Goal: Navigation & Orientation: Find specific page/section

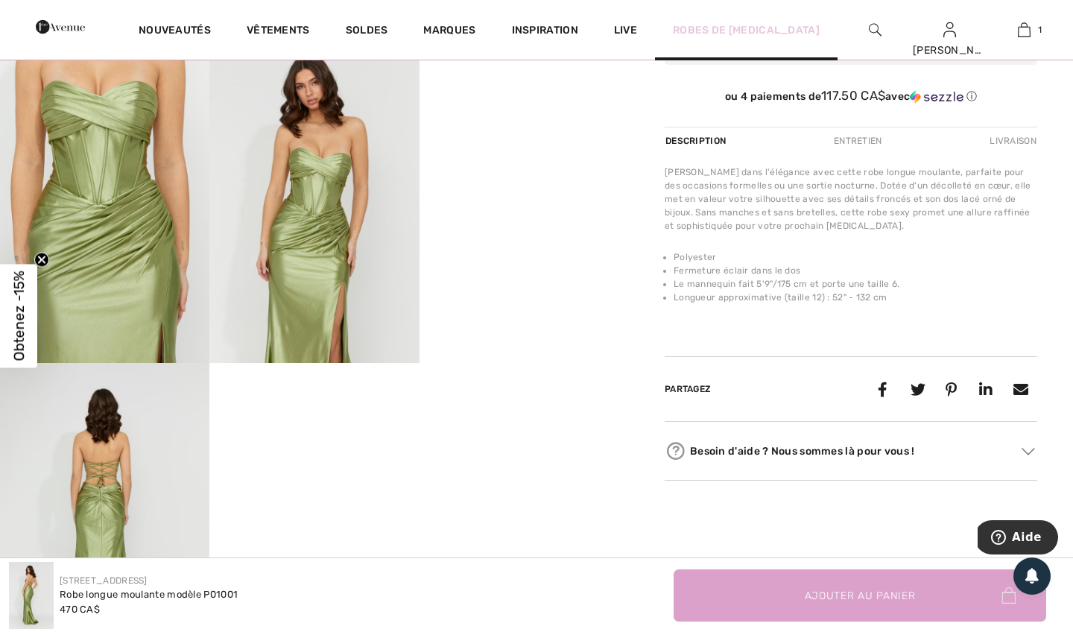
scroll to position [513, 0]
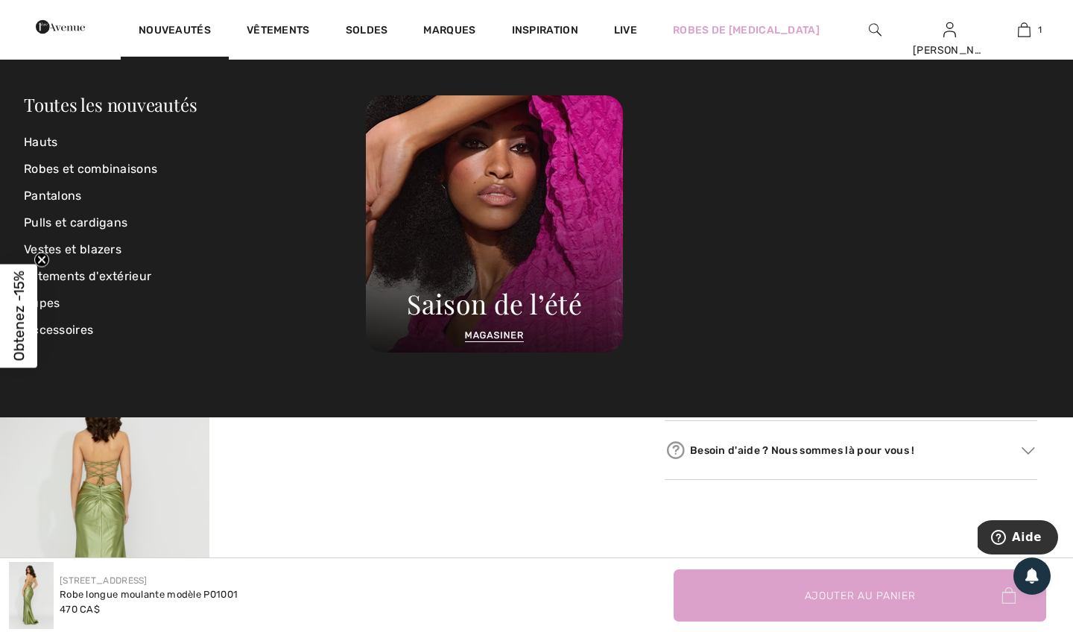
click at [85, 30] on img at bounding box center [60, 27] width 49 height 30
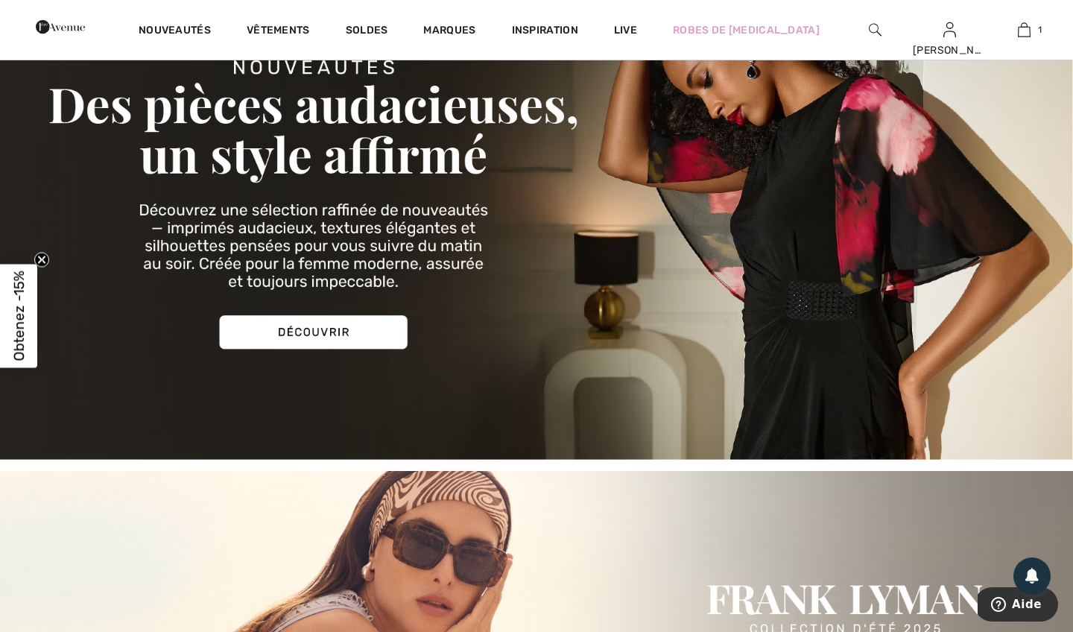
scroll to position [147, 0]
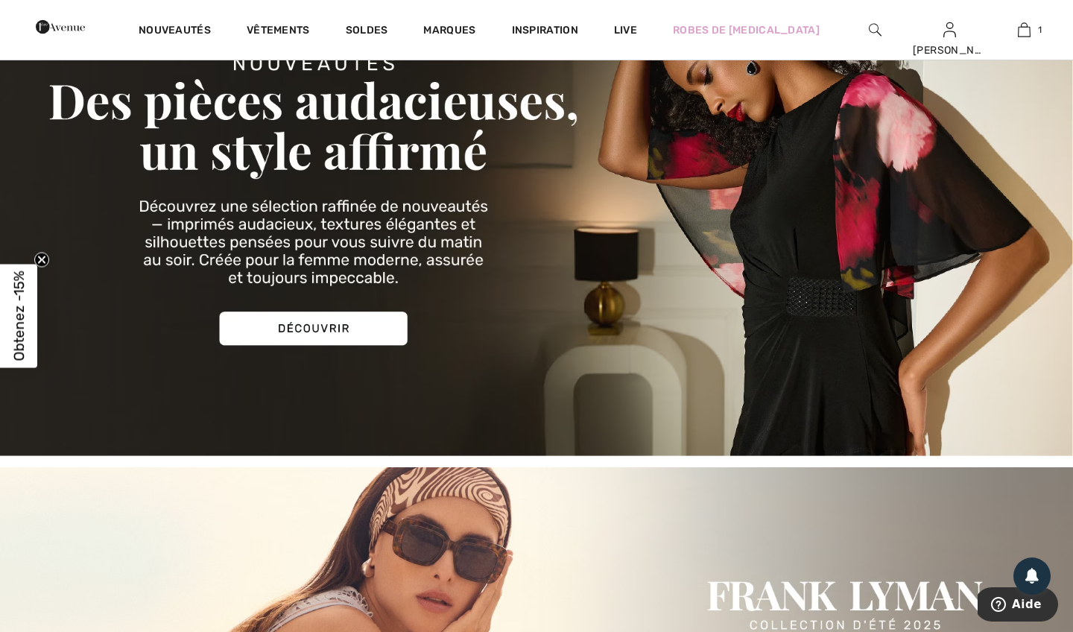
click at [37, 258] on circle "Close teaser" at bounding box center [42, 260] width 14 height 14
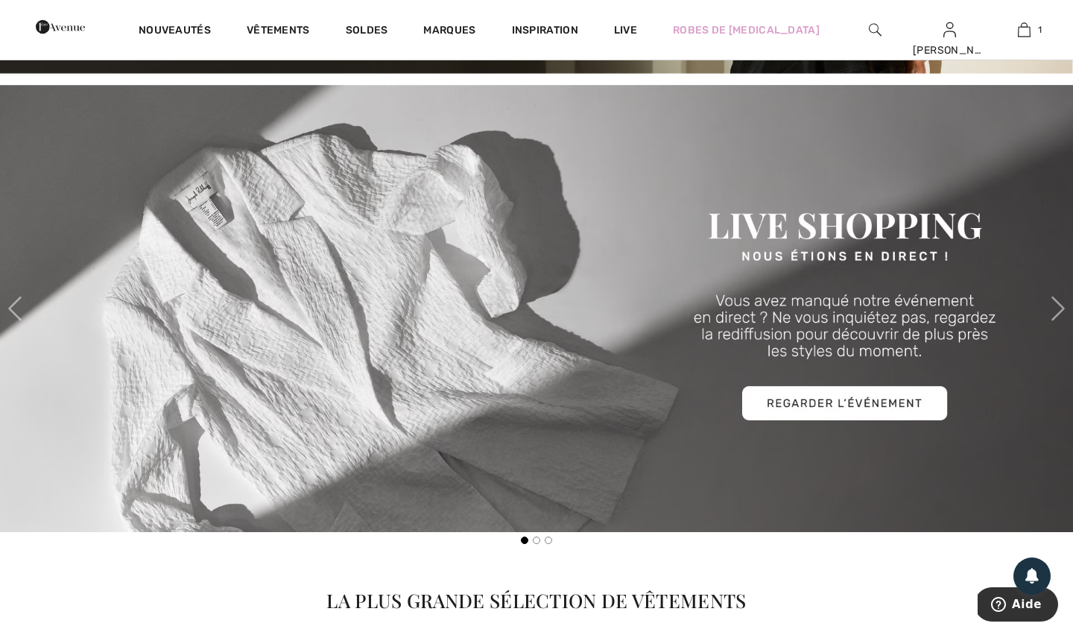
scroll to position [531, 0]
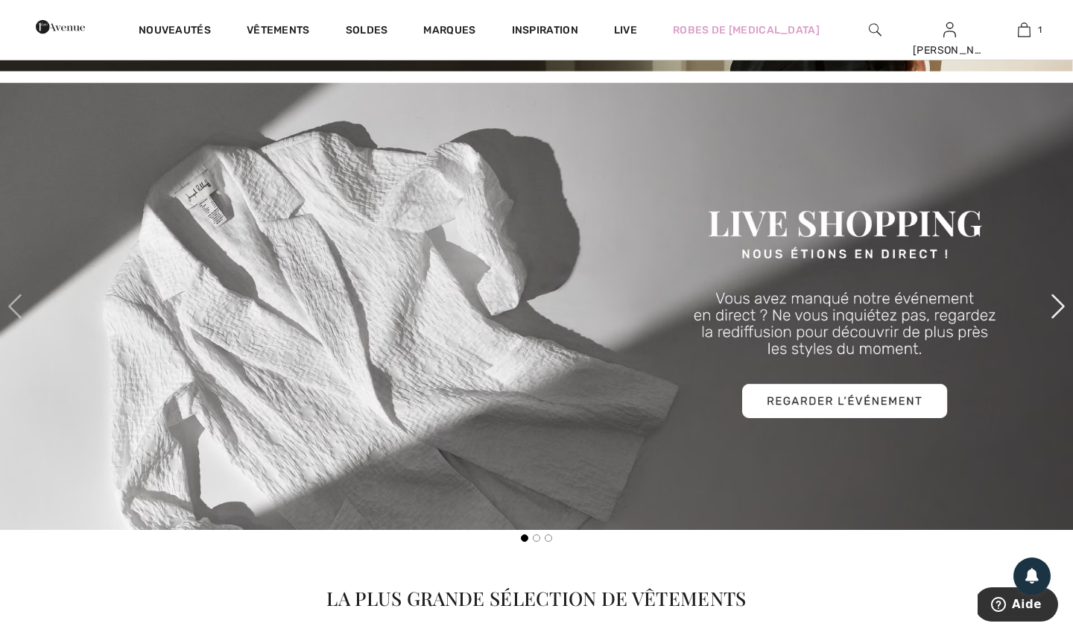
click at [1054, 308] on span at bounding box center [1058, 306] width 30 height 30
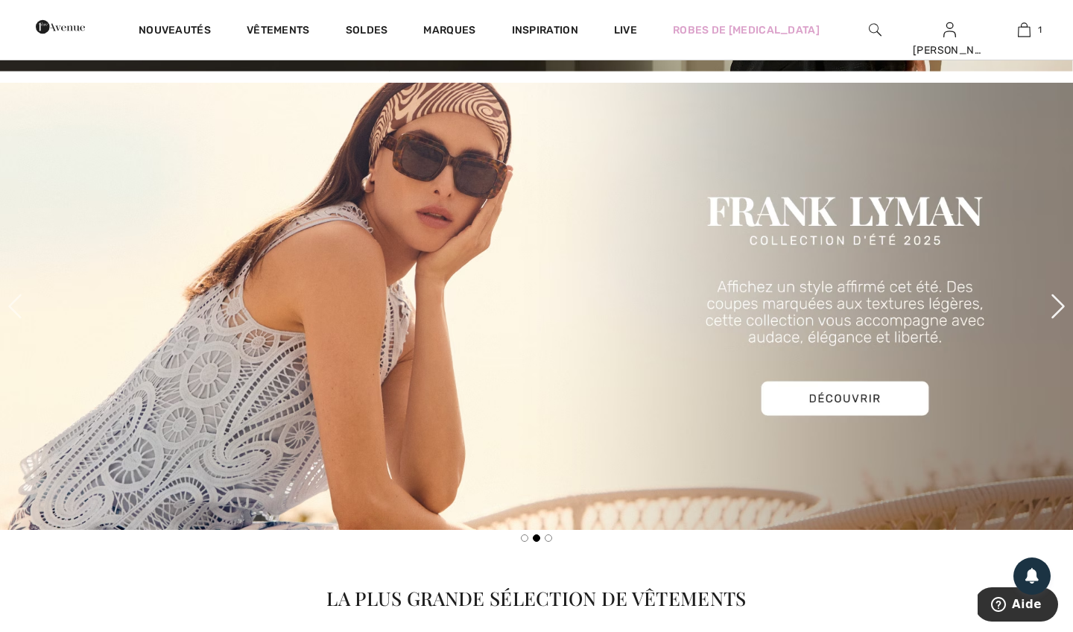
click at [1055, 308] on span at bounding box center [1058, 306] width 30 height 30
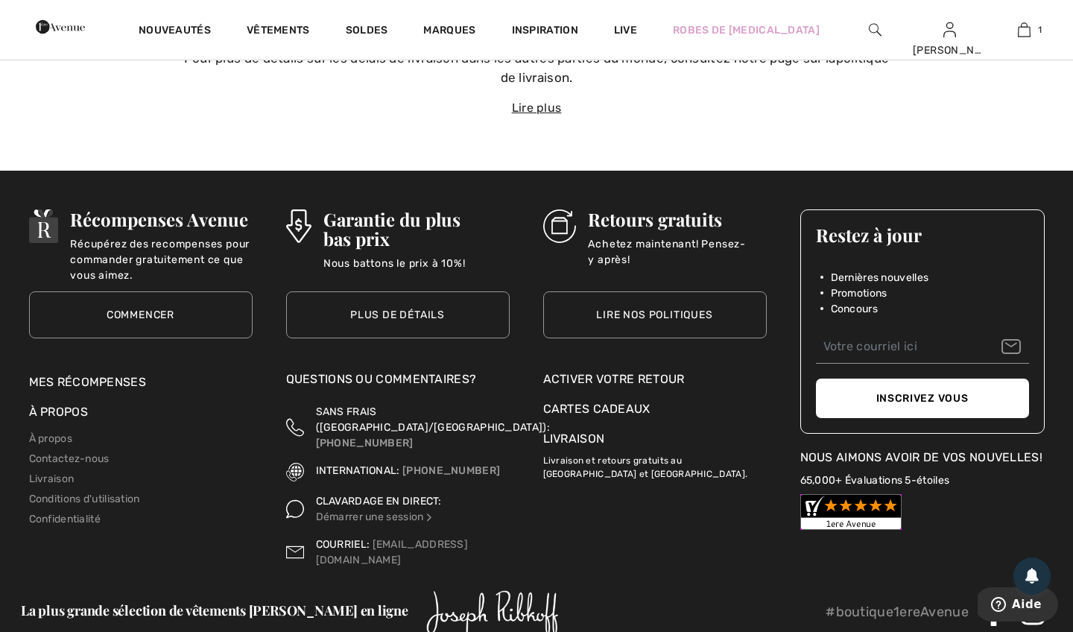
scroll to position [5260, 0]
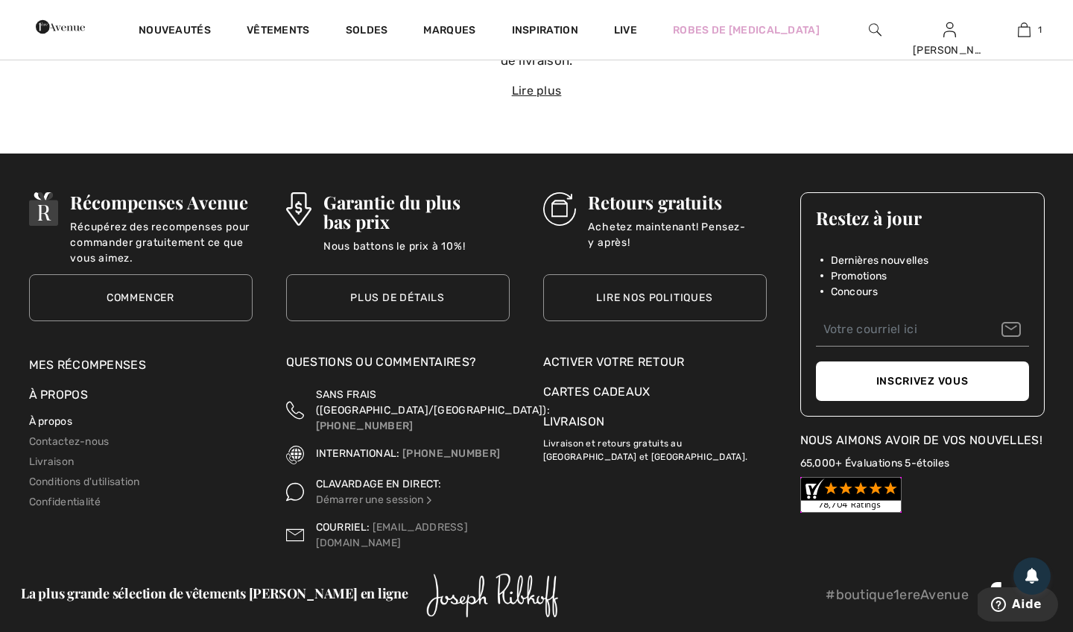
click at [54, 415] on link "À propos" at bounding box center [50, 421] width 43 height 13
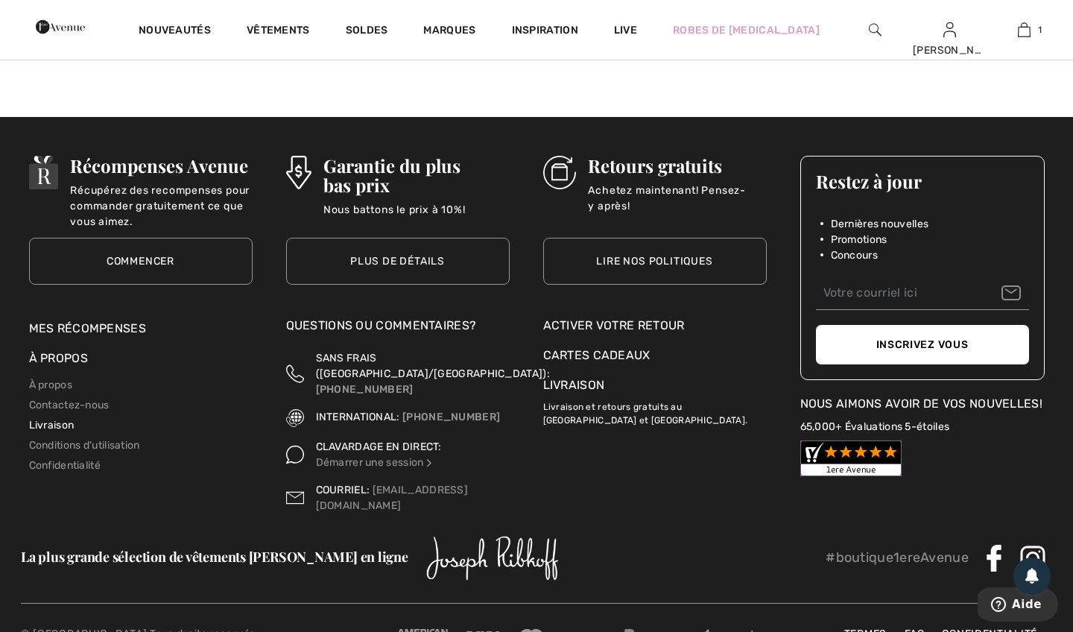
scroll to position [1581, 0]
